Goal: Information Seeking & Learning: Learn about a topic

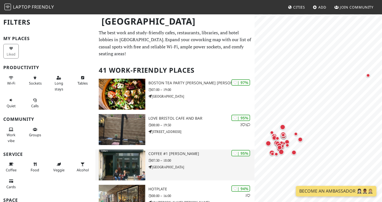
click at [189, 158] on p "07:30 – 18:00" at bounding box center [202, 160] width 106 height 5
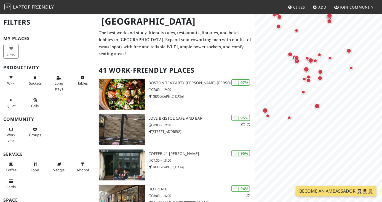
drag, startPoint x: 301, startPoint y: 120, endPoint x: 297, endPoint y: 83, distance: 36.7
click at [299, 83] on div "Map marker" at bounding box center [304, 78] width 11 height 11
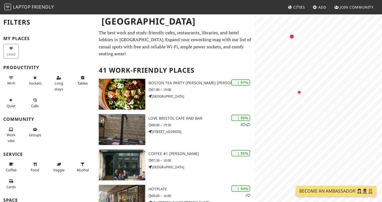
drag, startPoint x: 297, startPoint y: 83, endPoint x: 299, endPoint y: 93, distance: 10.0
click at [299, 93] on div "Map marker" at bounding box center [300, 92] width 4 height 4
click at [292, 36] on div "Map marker" at bounding box center [292, 36] width 5 height 5
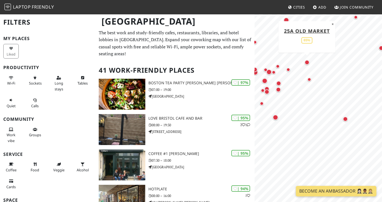
click at [312, 88] on div "MapLibre | Protomaps © OpenStreetMap 25A Old Market 65% ×" at bounding box center [319, 115] width 128 height 202
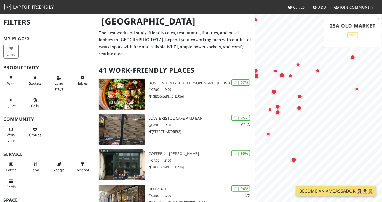
click at [299, 108] on div "Map marker" at bounding box center [299, 107] width 5 height 5
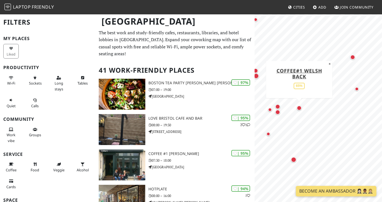
click at [279, 113] on div "Map marker" at bounding box center [277, 112] width 5 height 5
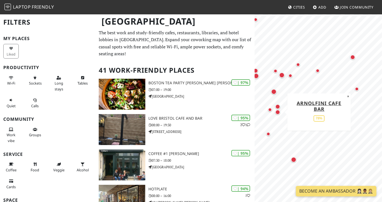
click at [273, 92] on div "Map marker" at bounding box center [274, 92] width 6 height 6
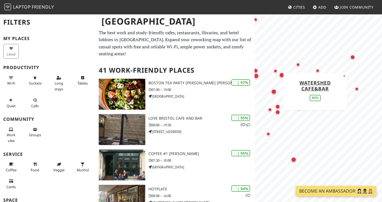
click at [269, 111] on div "Map marker" at bounding box center [270, 110] width 4 height 4
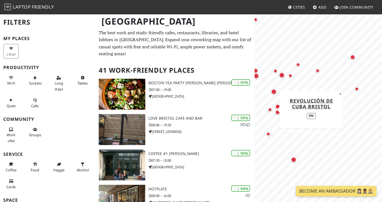
click at [278, 108] on div "Map marker" at bounding box center [277, 112] width 11 height 11
click at [281, 76] on div "Map marker" at bounding box center [282, 75] width 6 height 6
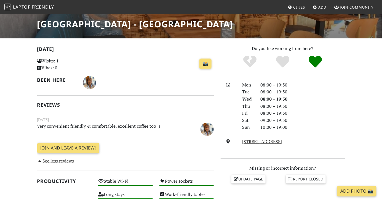
scroll to position [76, 0]
